Goal: Task Accomplishment & Management: Manage account settings

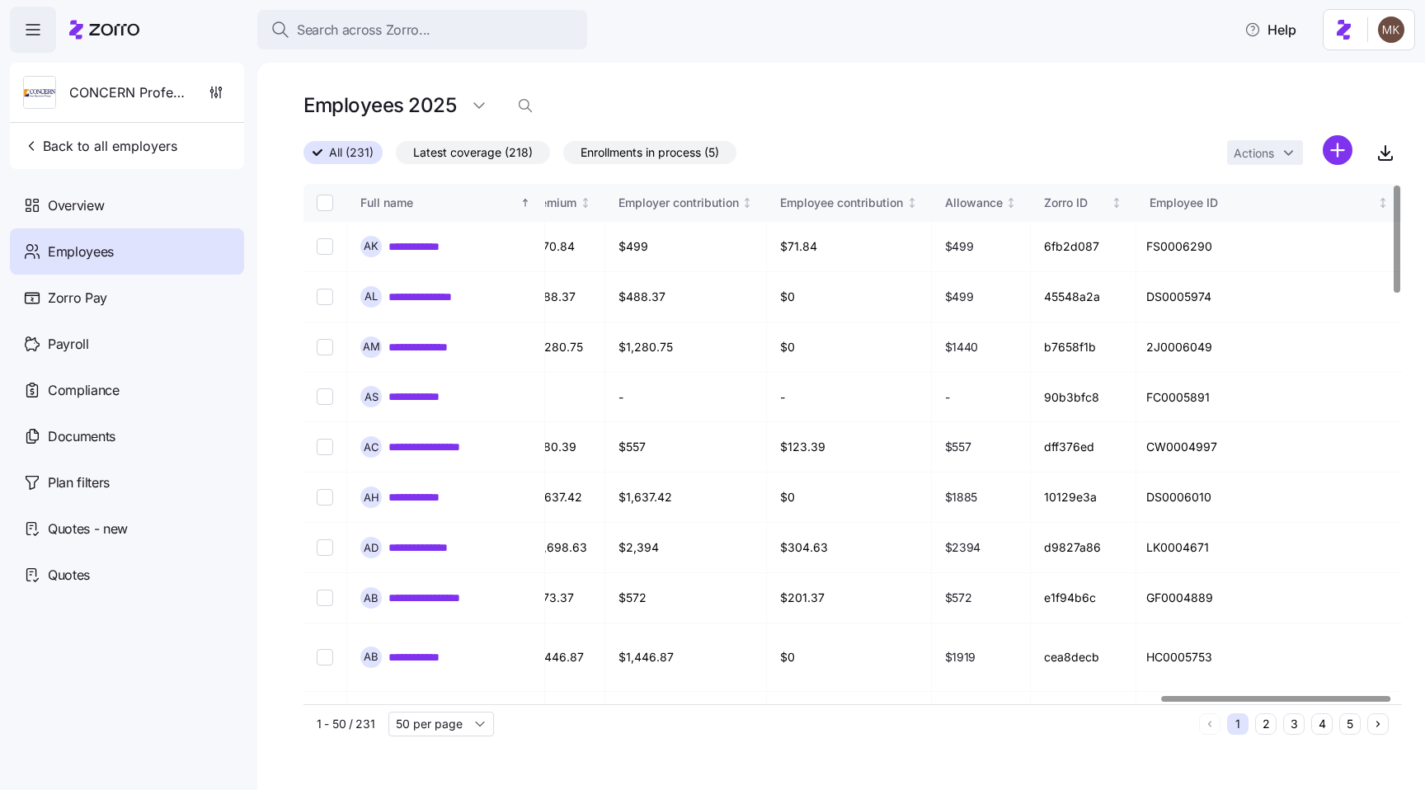
scroll to position [0, 4106]
click at [1381, 696] on div at bounding box center [1276, 699] width 229 height 6
click at [1383, 201] on icon "Not sorted" at bounding box center [1383, 203] width 0 height 9
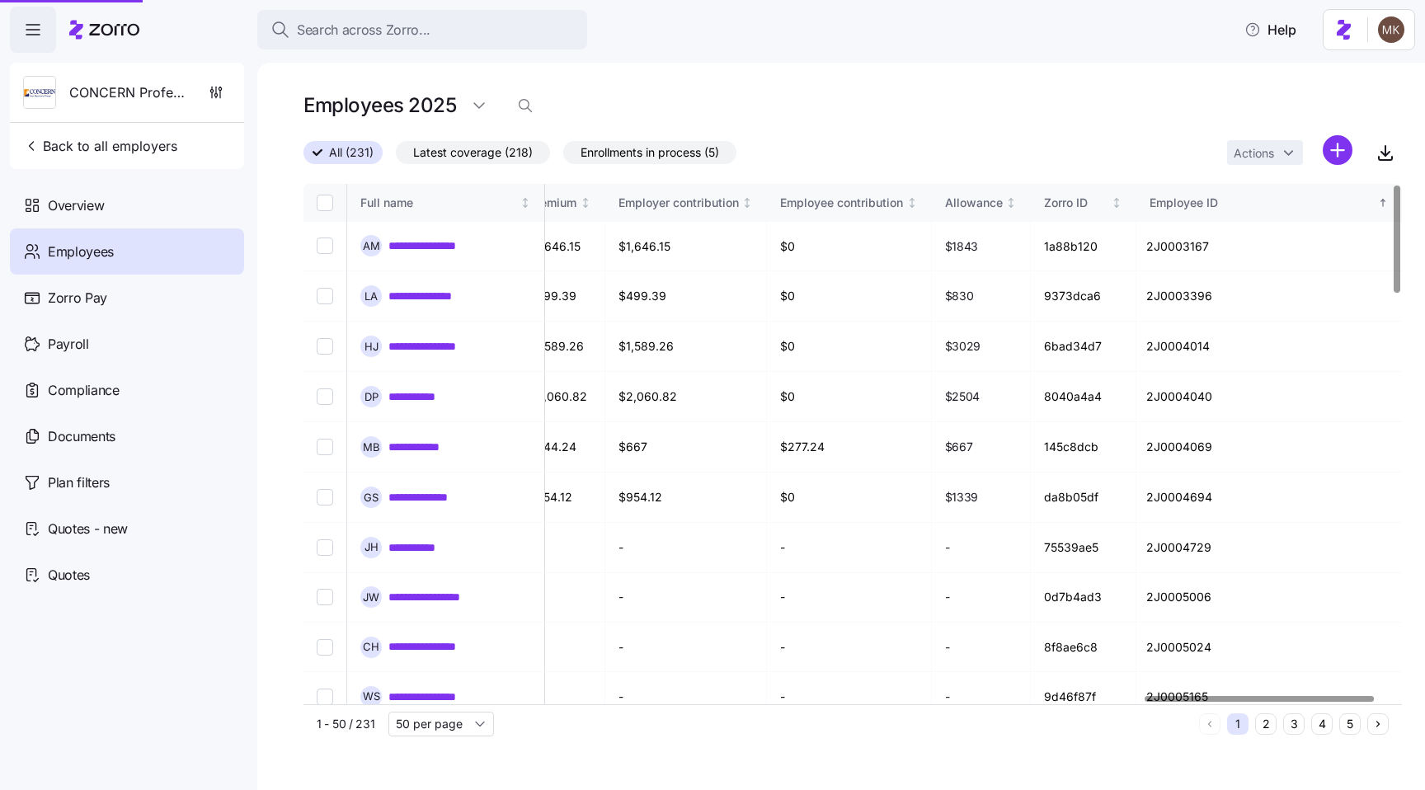
scroll to position [0, 4027]
click at [1385, 199] on icon "Sorted ascending" at bounding box center [1383, 203] width 12 height 12
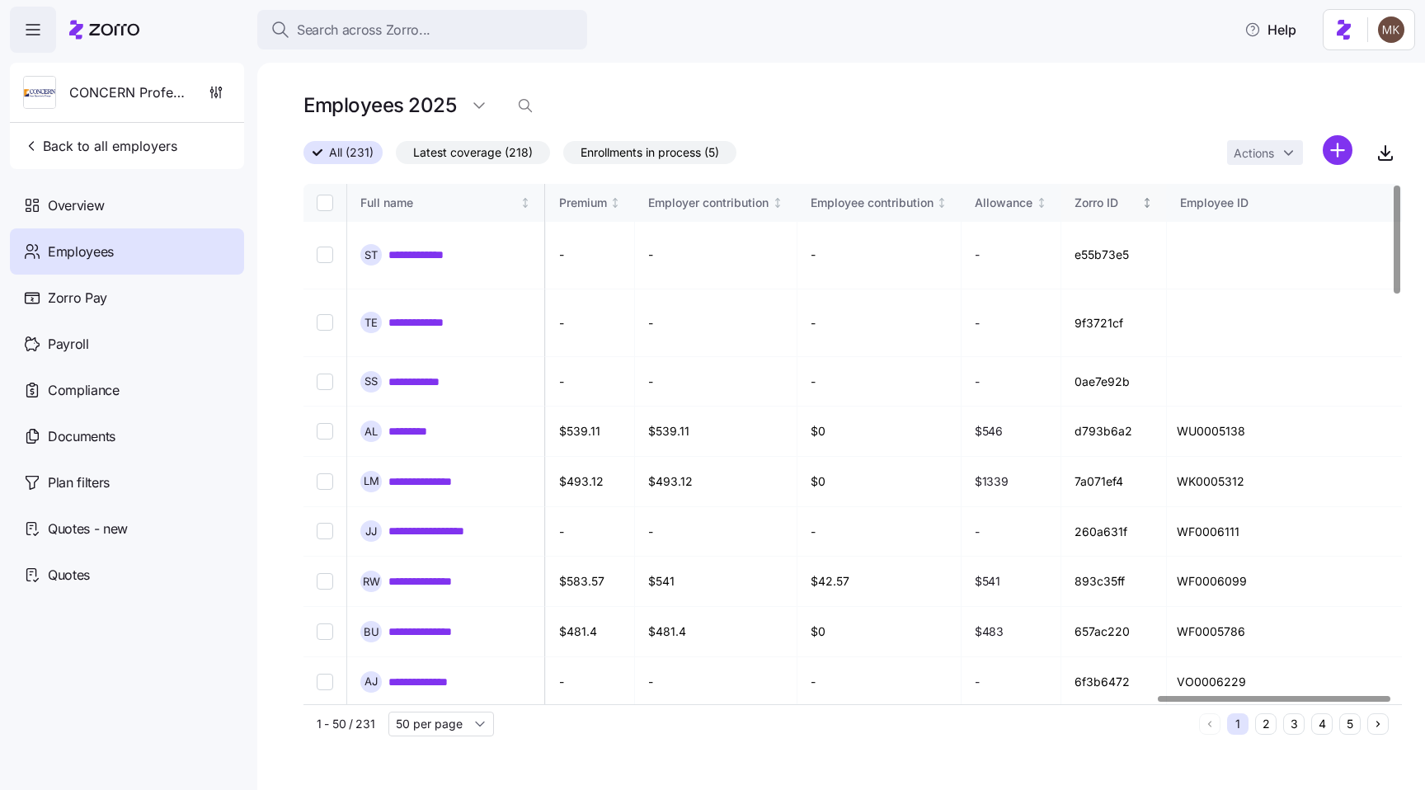
click at [1139, 202] on div "Zorro ID" at bounding box center [1107, 203] width 64 height 18
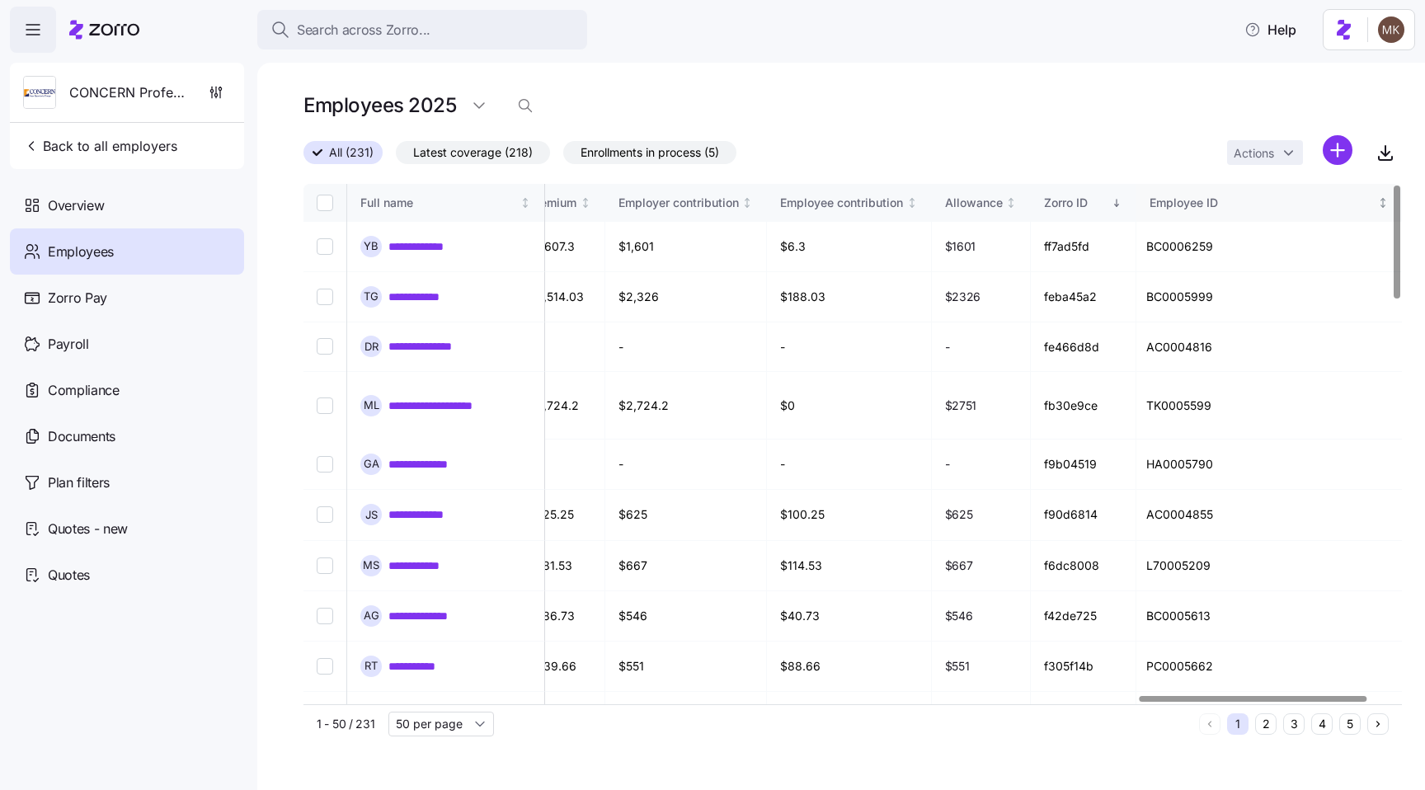
click at [1301, 202] on div "Employee ID" at bounding box center [1262, 203] width 225 height 18
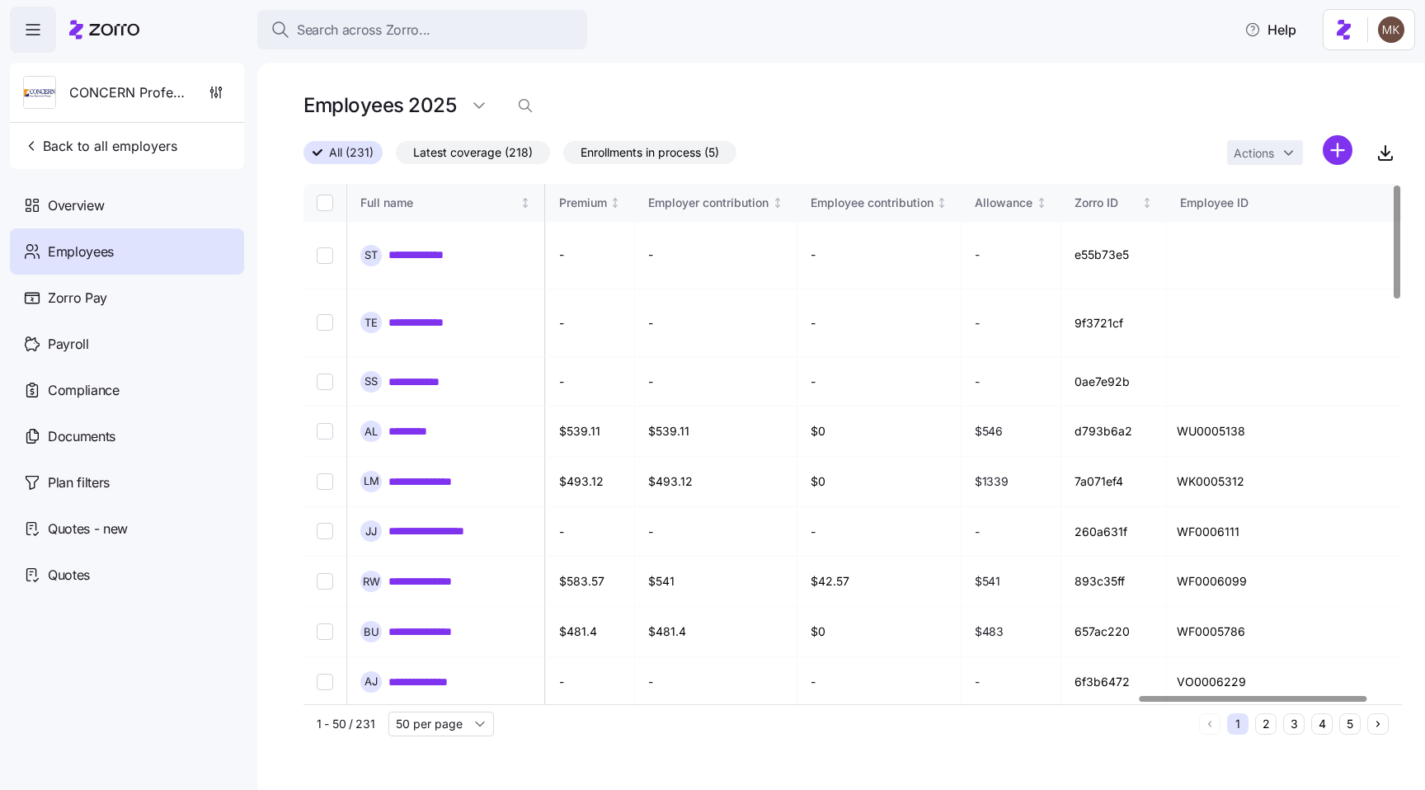
click at [1284, 200] on div "Employee ID" at bounding box center [1292, 203] width 225 height 18
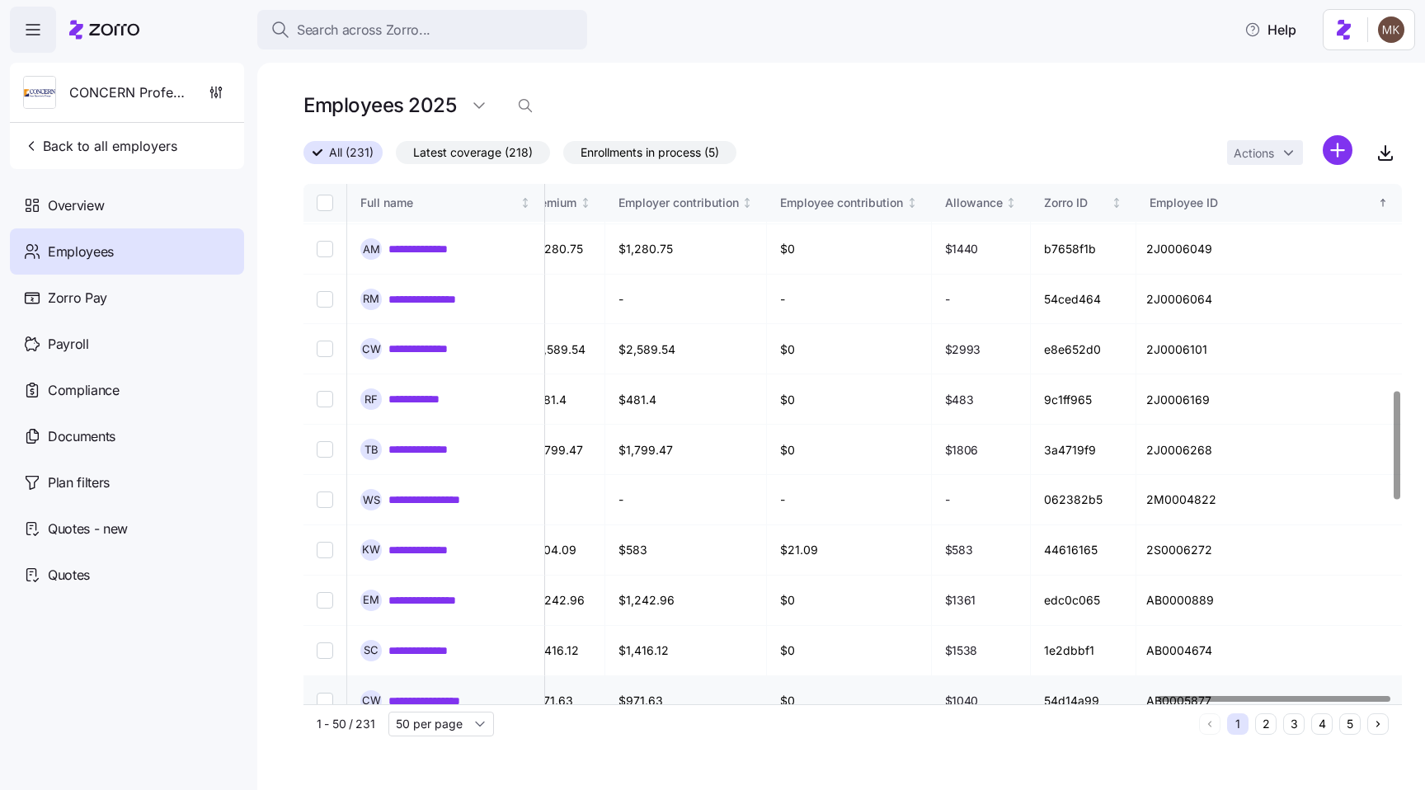
scroll to position [0, 4027]
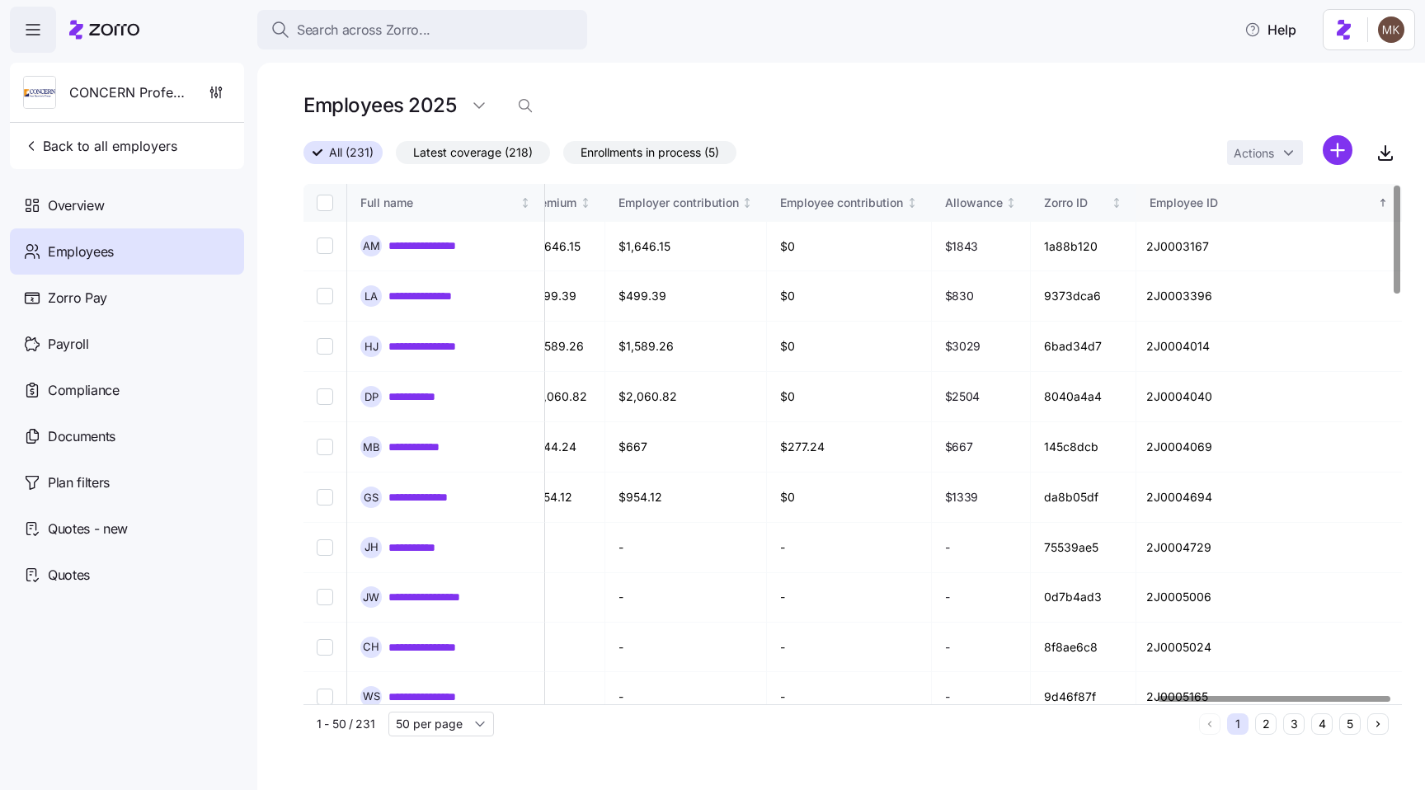
click at [1369, 195] on div "Employee ID" at bounding box center [1262, 203] width 225 height 18
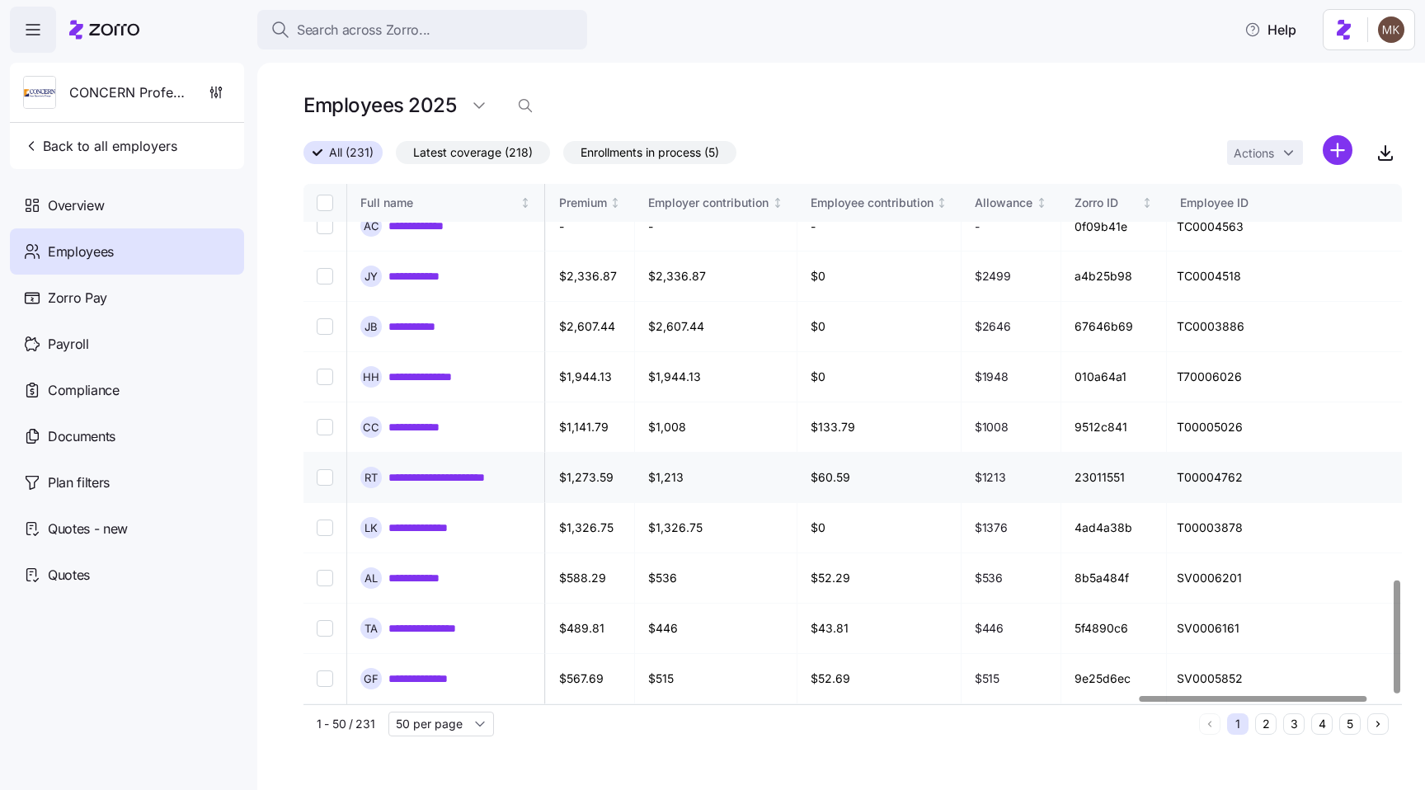
scroll to position [1827, 4027]
click at [1258, 721] on button "2" at bounding box center [1265, 723] width 21 height 21
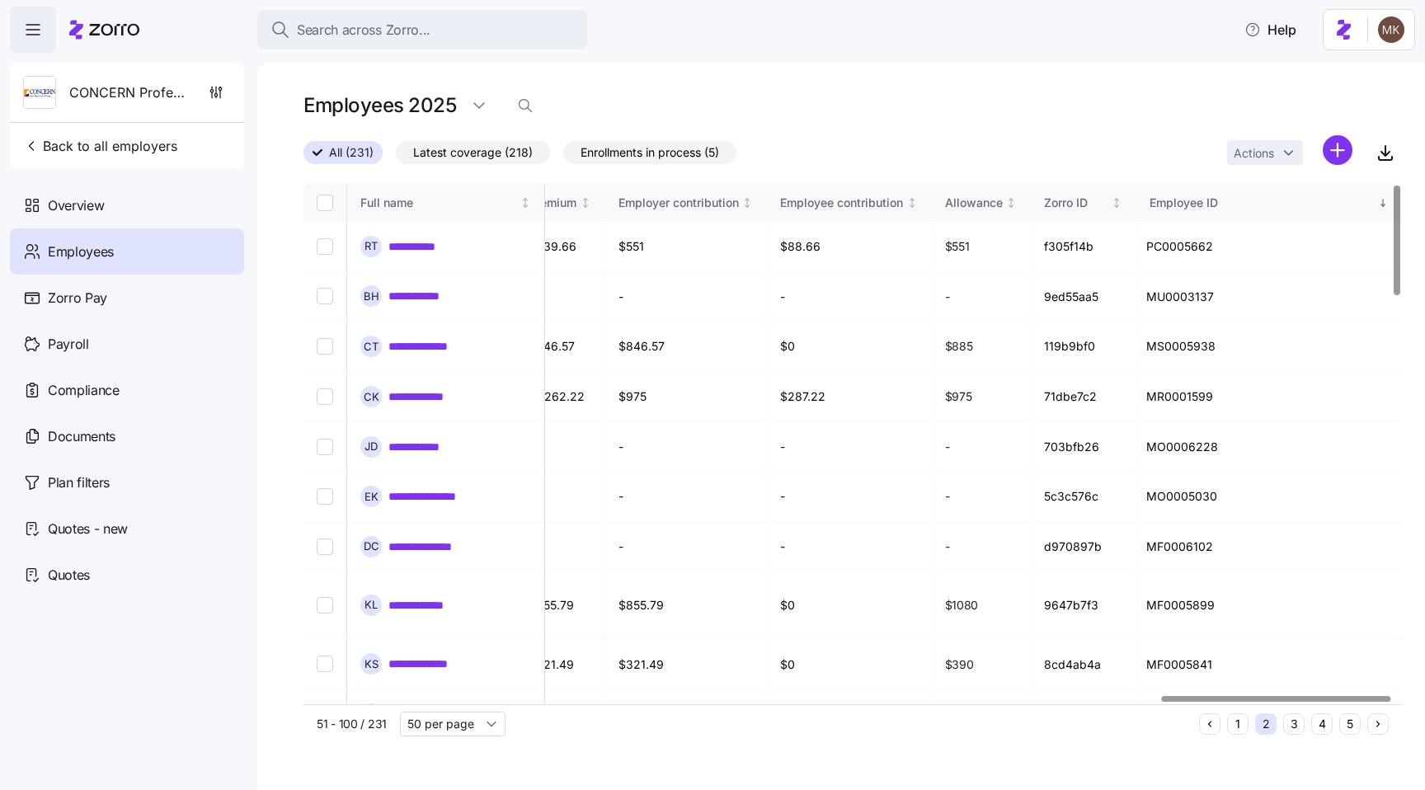
scroll to position [0, 4108]
click at [1370, 696] on div at bounding box center [1276, 699] width 229 height 6
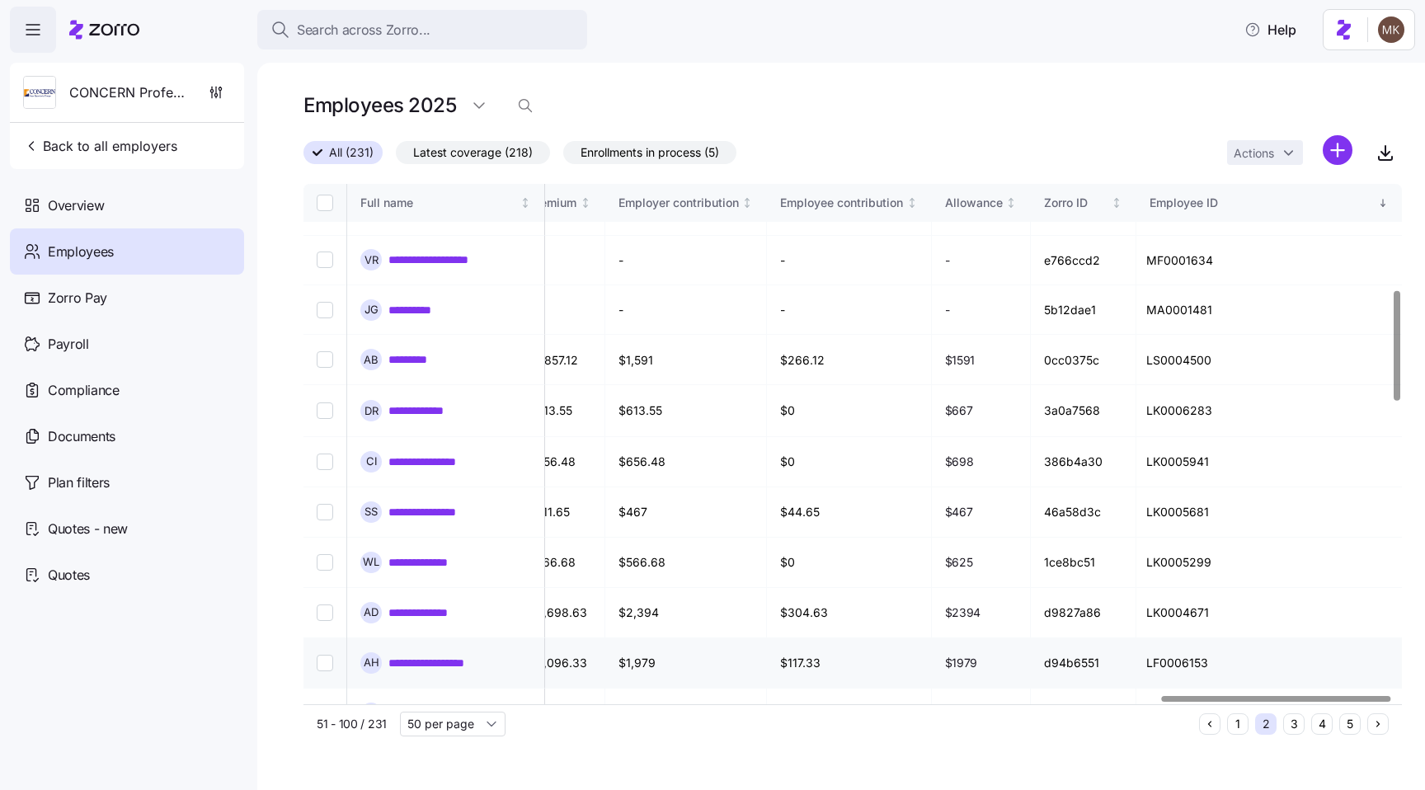
scroll to position [500, 4108]
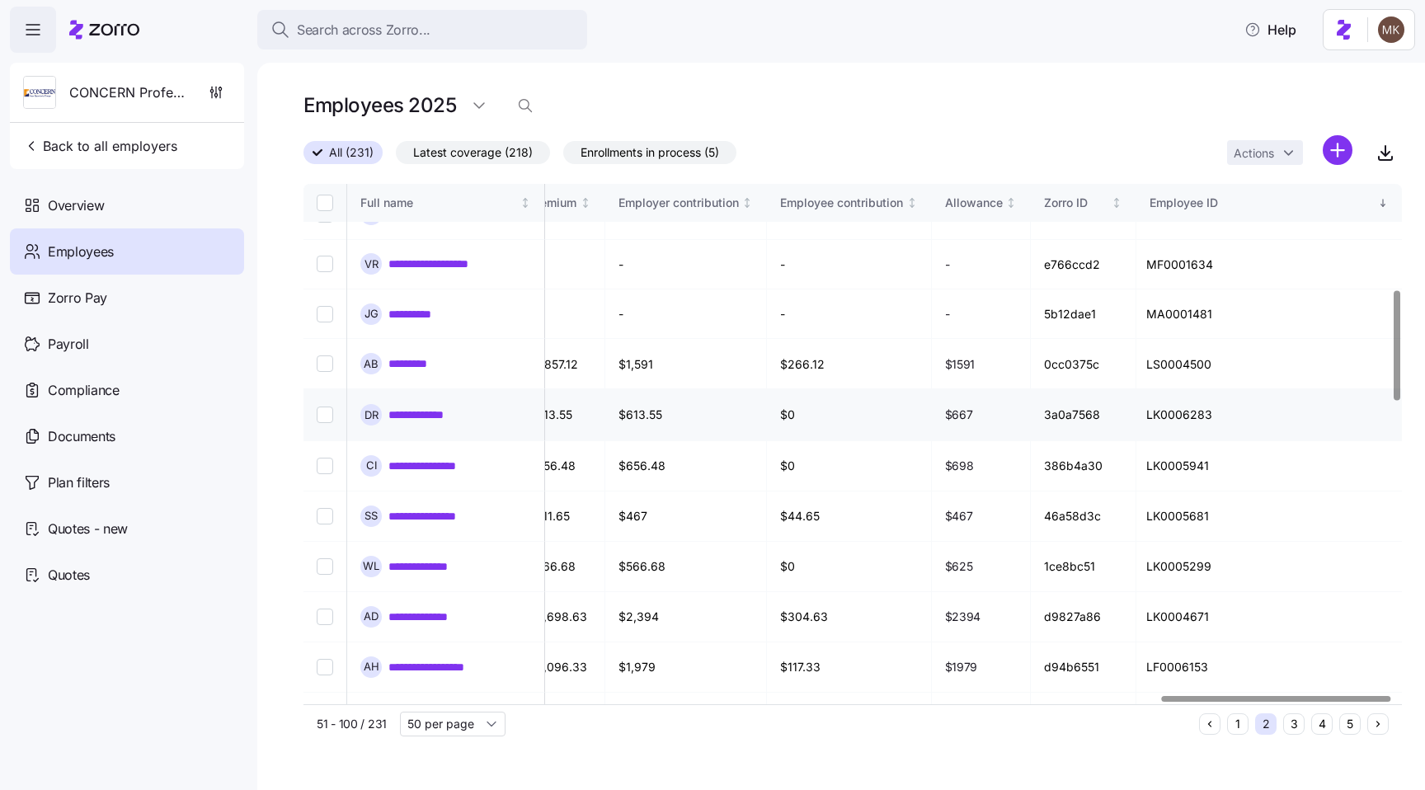
click at [1199, 389] on td "LK0006283" at bounding box center [1269, 414] width 266 height 51
drag, startPoint x: 1227, startPoint y: 343, endPoint x: 1202, endPoint y: 343, distance: 24.7
click at [1202, 389] on td "LK0006283" at bounding box center [1269, 414] width 266 height 51
drag, startPoint x: 1213, startPoint y: 289, endPoint x: 1176, endPoint y: 291, distance: 37.2
click at [1176, 339] on td "LS0004500" at bounding box center [1269, 364] width 266 height 50
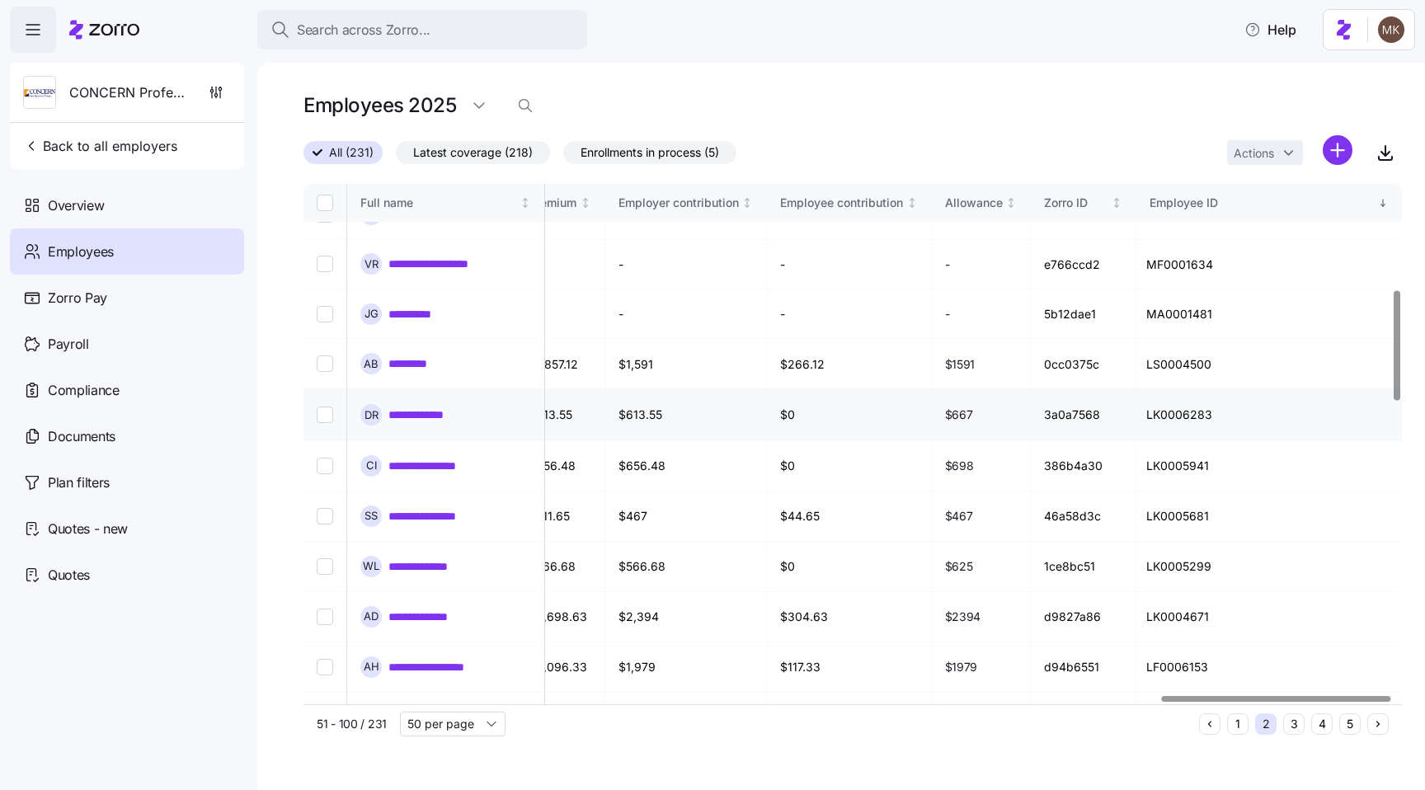
click at [1176, 389] on td "LK0006283" at bounding box center [1269, 414] width 266 height 51
click at [399, 407] on link "**********" at bounding box center [424, 415] width 73 height 16
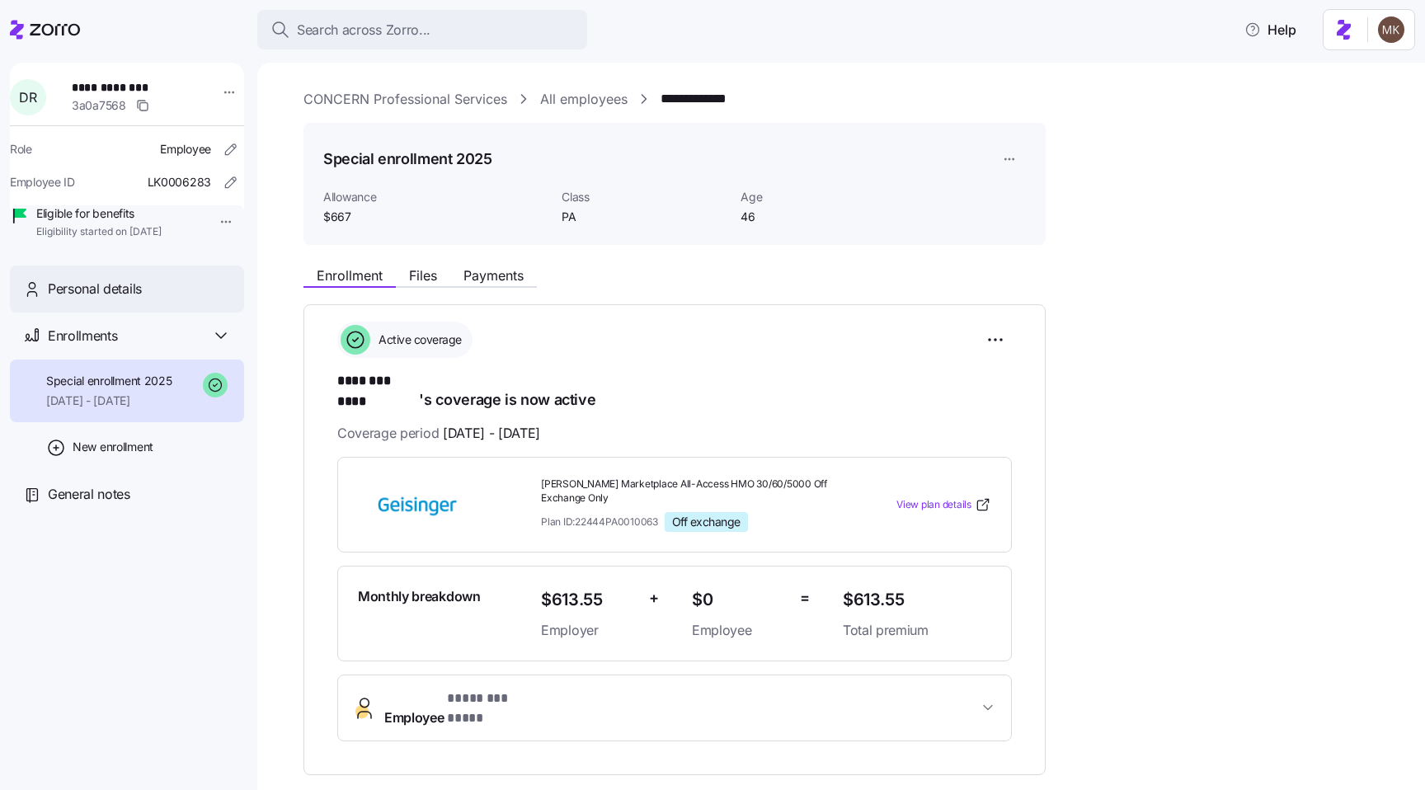
click at [99, 313] on div "Personal details" at bounding box center [127, 289] width 234 height 47
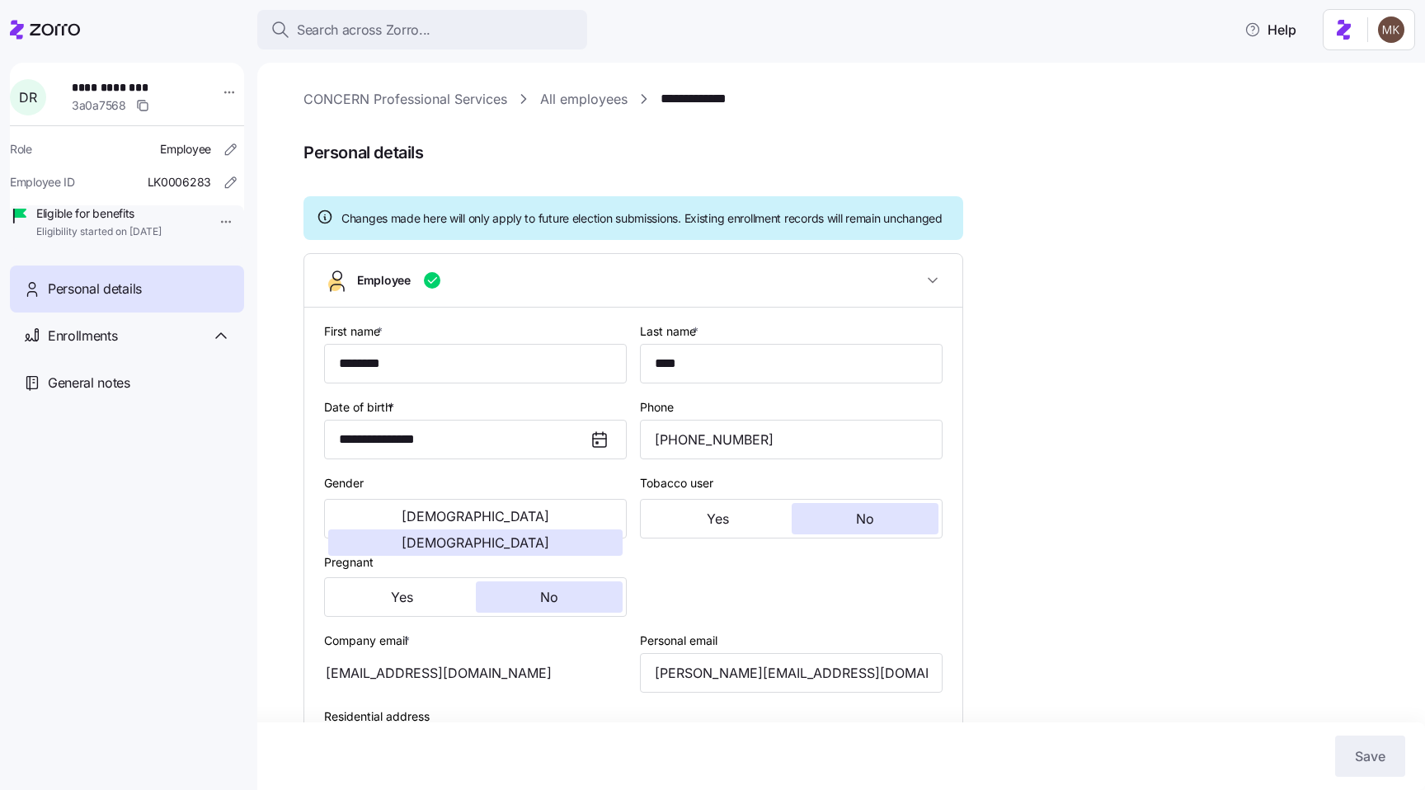
type input "PA"
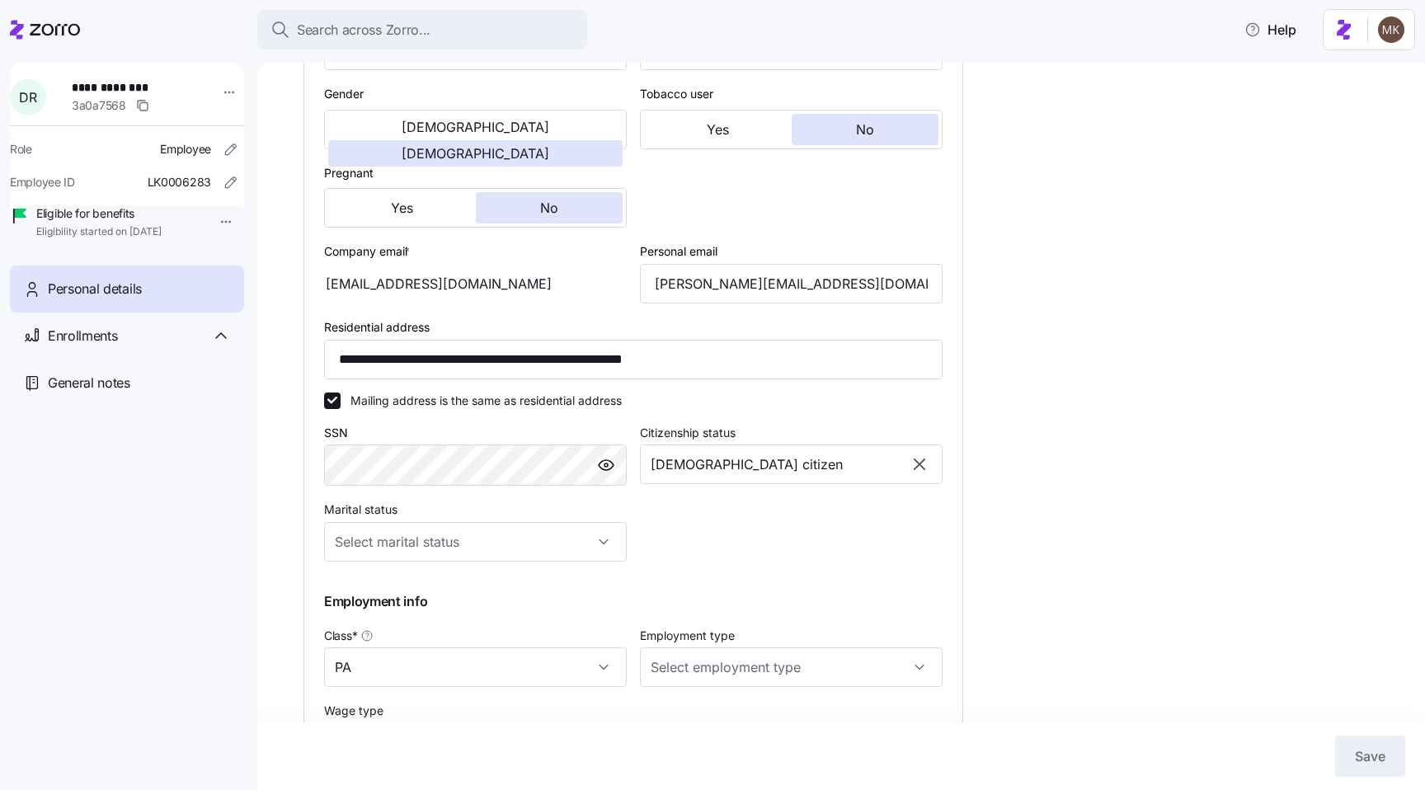
scroll to position [434, 0]
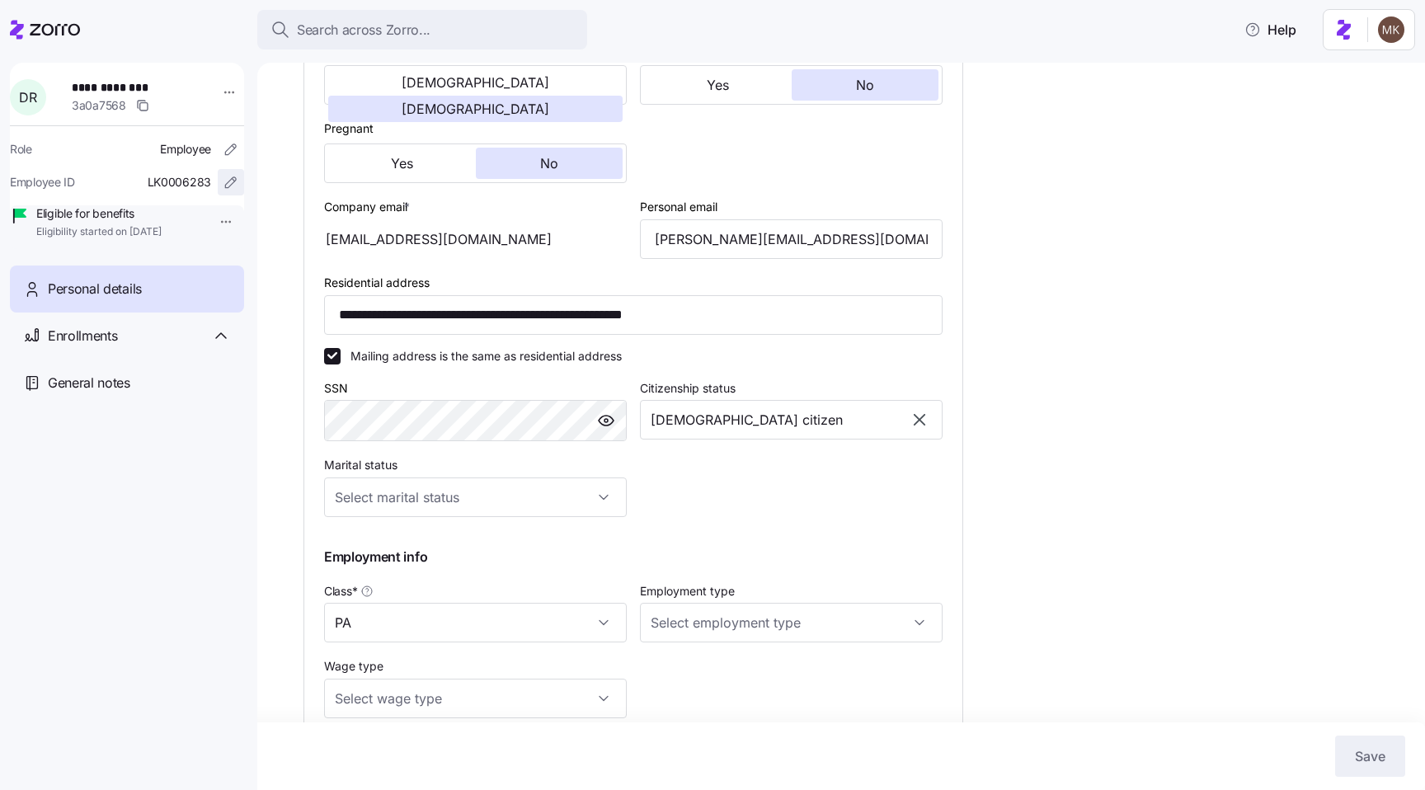
click at [223, 179] on icon "button" at bounding box center [231, 182] width 16 height 16
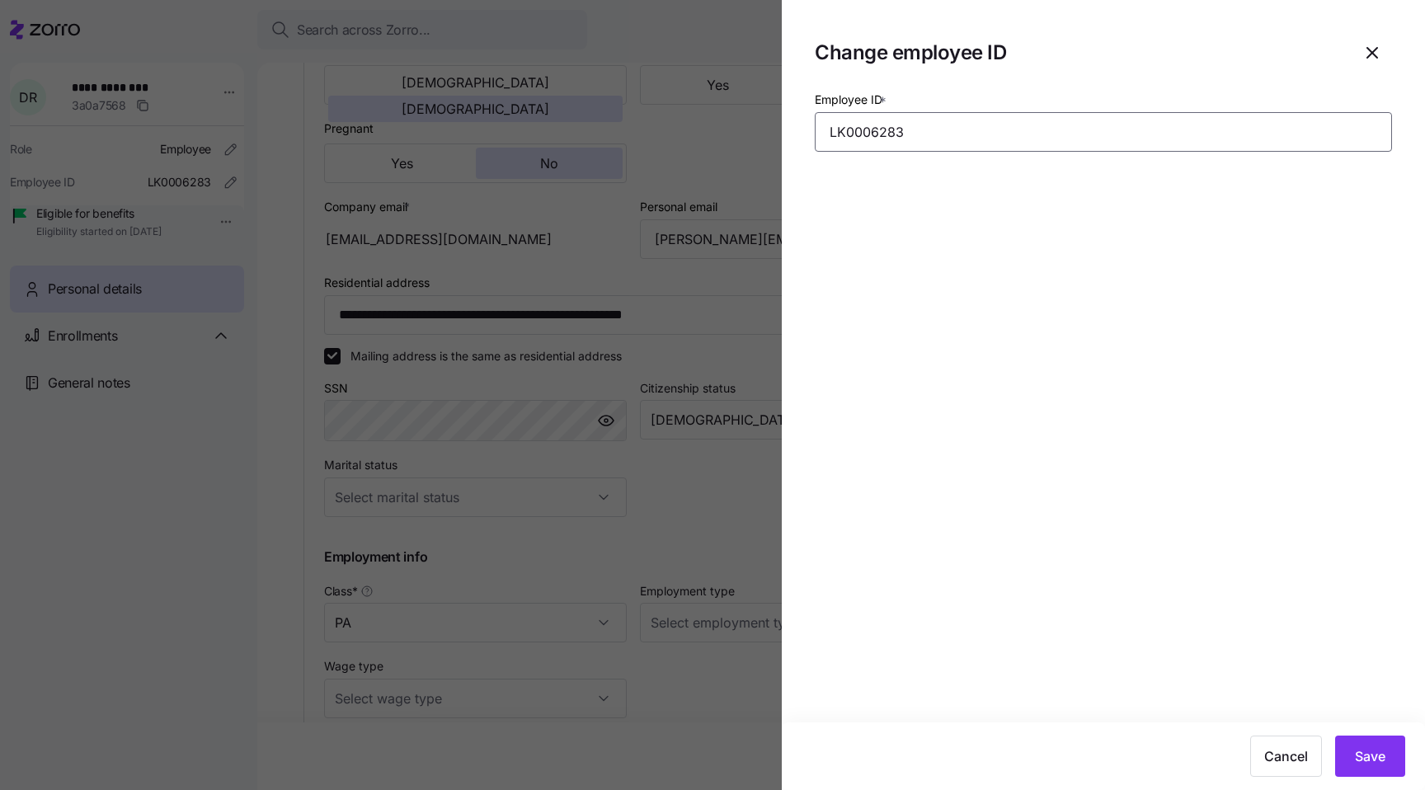
click at [935, 120] on input "LK0006283" at bounding box center [1103, 132] width 577 height 40
drag, startPoint x: 932, startPoint y: 134, endPoint x: 902, endPoint y: 139, distance: 30.1
click at [902, 139] on input "LK0006283" at bounding box center [1103, 132] width 577 height 40
type input "LK0006283"
click at [1378, 747] on span "Save" at bounding box center [1370, 756] width 31 height 20
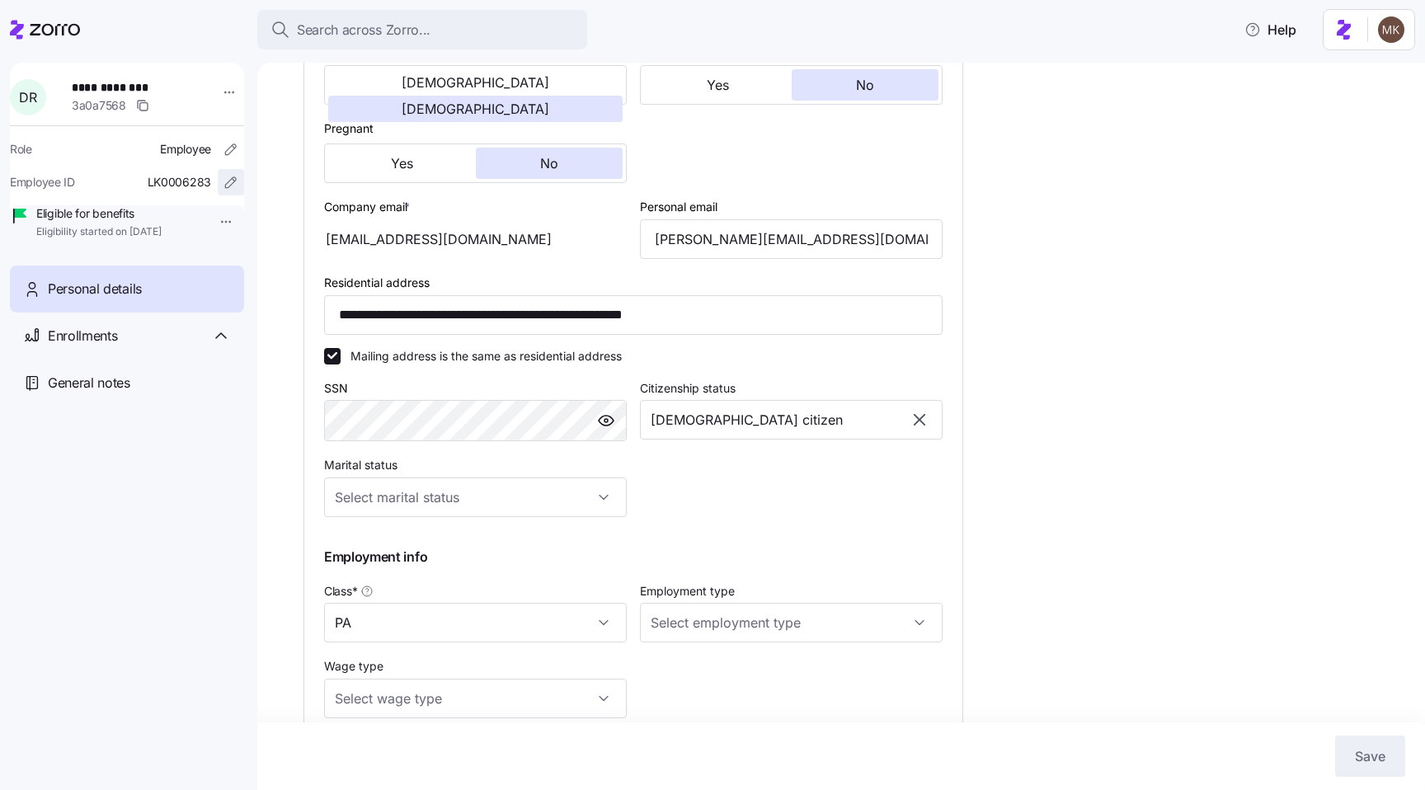
click at [223, 179] on icon "button" at bounding box center [231, 182] width 16 height 16
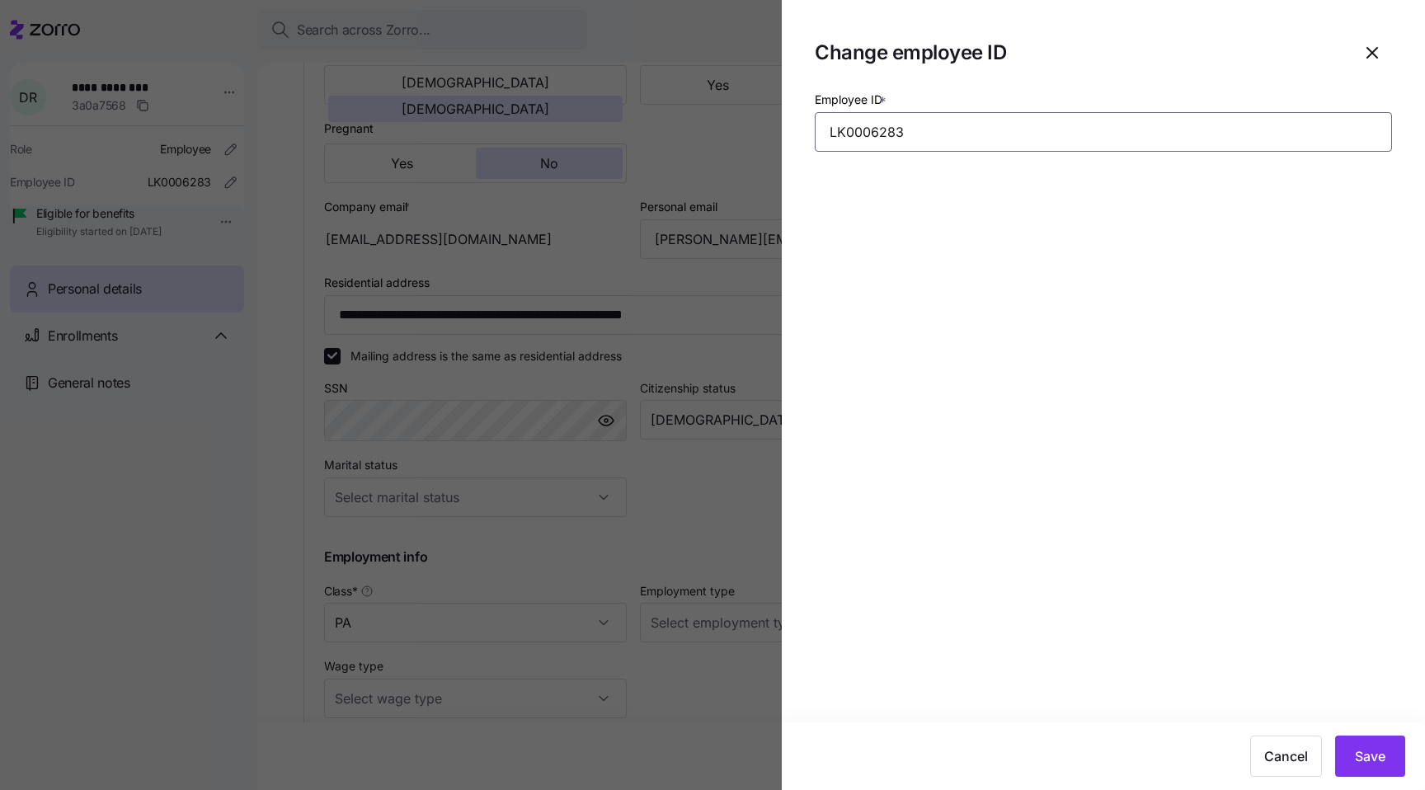
click at [926, 139] on input "LK0006283" at bounding box center [1103, 132] width 577 height 40
click at [906, 136] on input "LK0006283." at bounding box center [1103, 132] width 577 height 40
click at [962, 136] on input "LK0006283" at bounding box center [1103, 132] width 577 height 40
drag, startPoint x: 962, startPoint y: 136, endPoint x: 901, endPoint y: 143, distance: 62.2
click at [901, 143] on input "LK0006283" at bounding box center [1103, 132] width 577 height 40
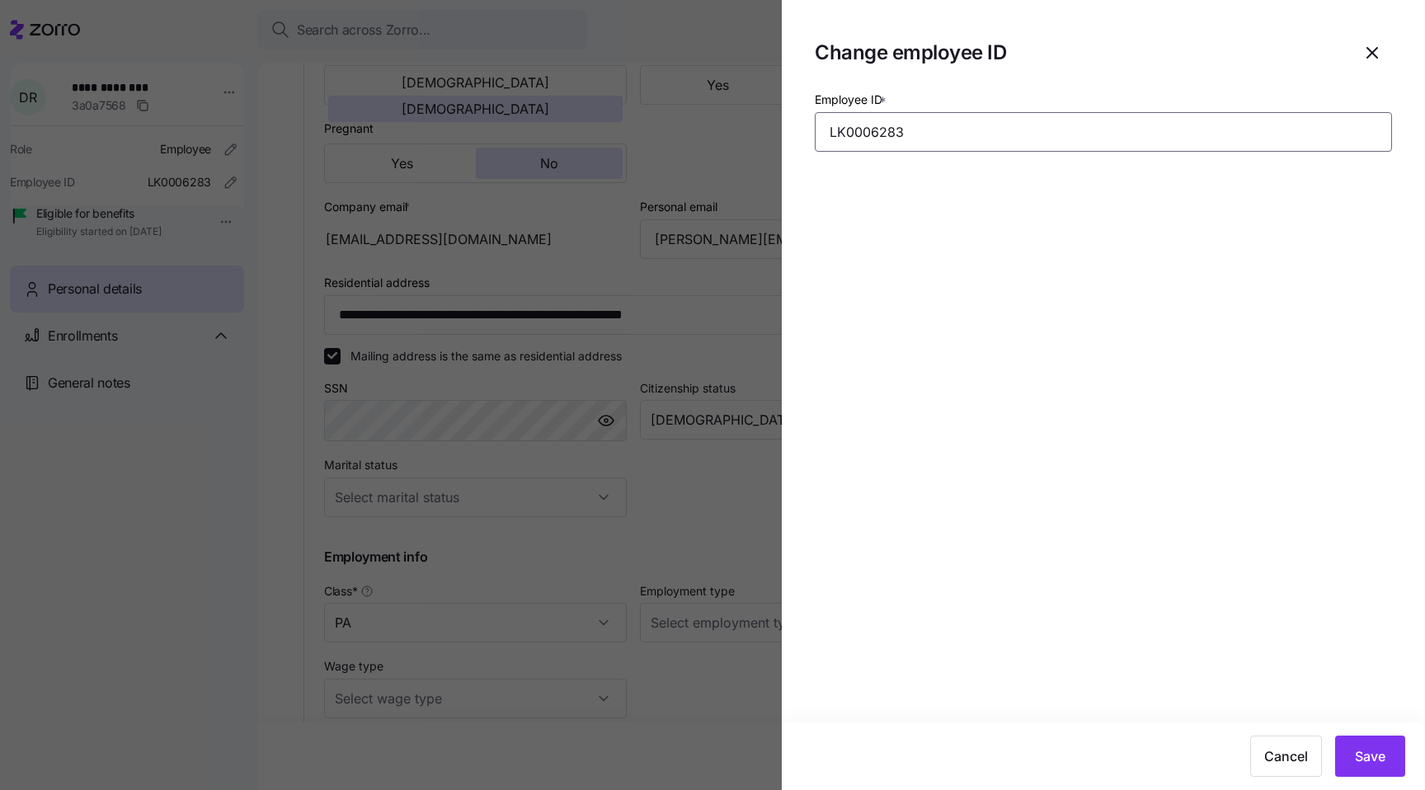
click at [944, 131] on input "LK0006283" at bounding box center [1103, 132] width 577 height 40
type input "LK0006283"
click at [1373, 47] on icon "button" at bounding box center [1372, 53] width 20 height 20
